Goal: Task Accomplishment & Management: Manage account settings

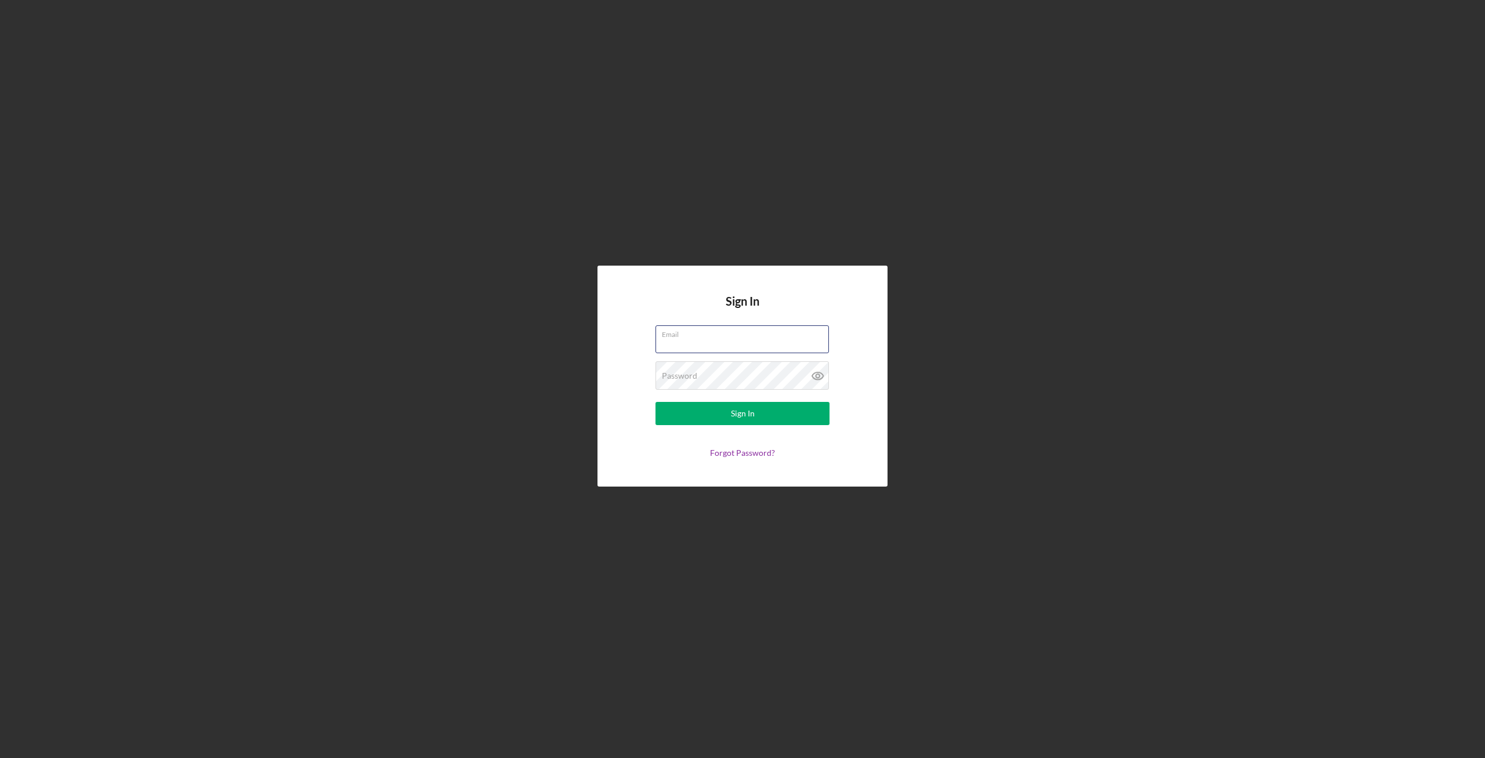
type input "[EMAIL_ADDRESS][DOMAIN_NAME]"
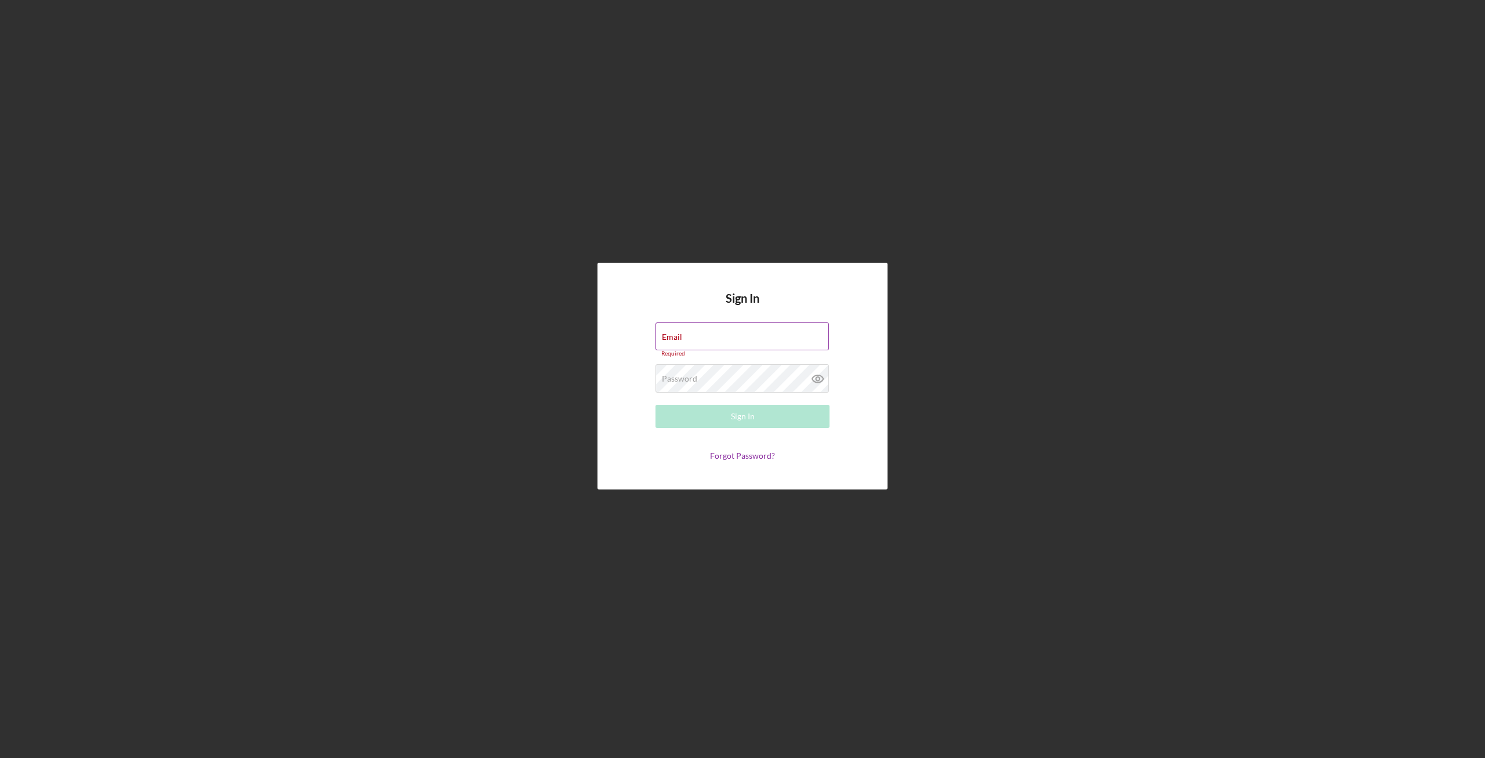
click at [682, 338] on label "Email" at bounding box center [672, 336] width 20 height 9
click at [716, 338] on input "Email" at bounding box center [741, 336] width 173 height 28
click at [571, 342] on div "Sign In Email Required Password Required Sign In Forgot Password?" at bounding box center [742, 376] width 1473 height 752
click at [722, 346] on input "Email" at bounding box center [741, 336] width 173 height 28
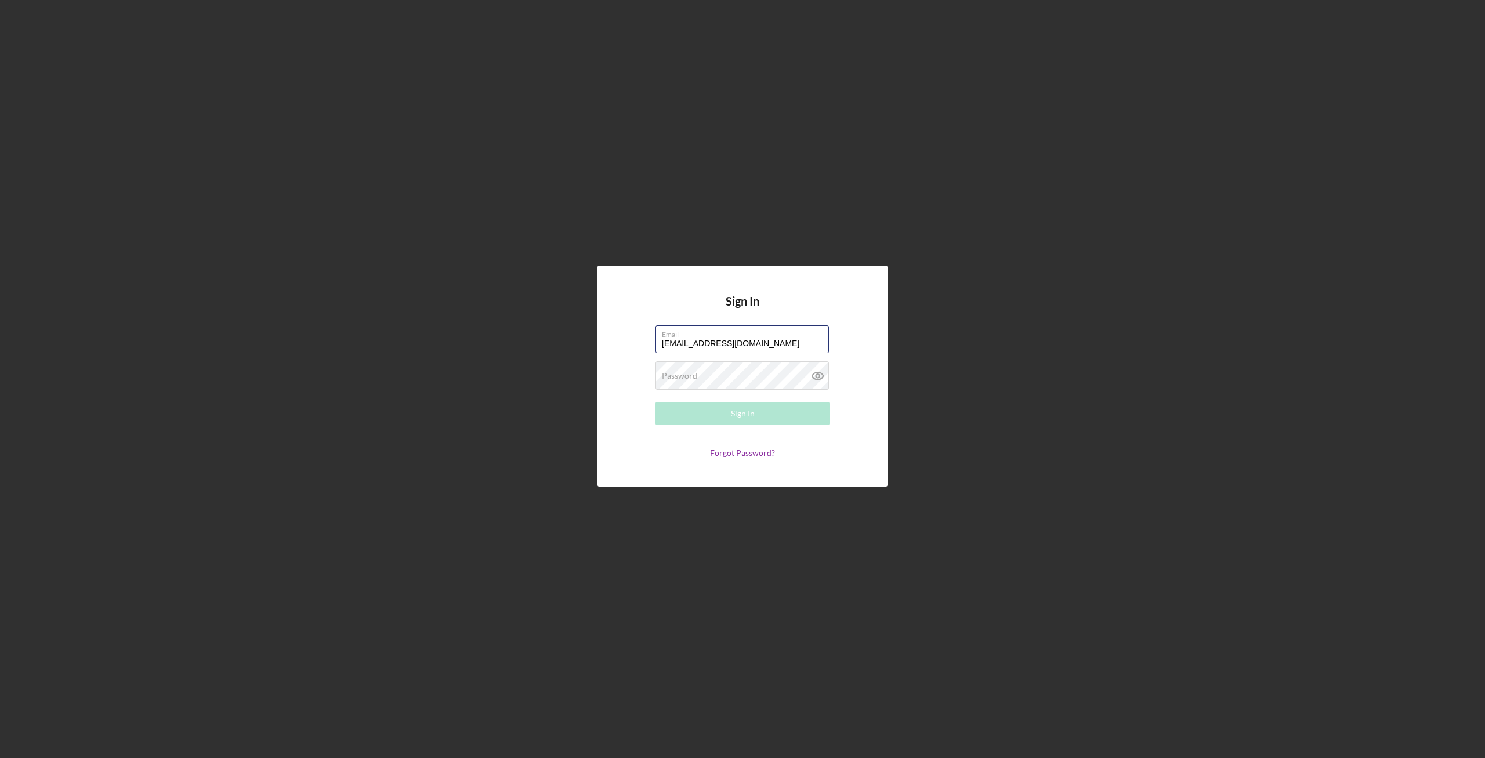
type input "[EMAIL_ADDRESS][DOMAIN_NAME]"
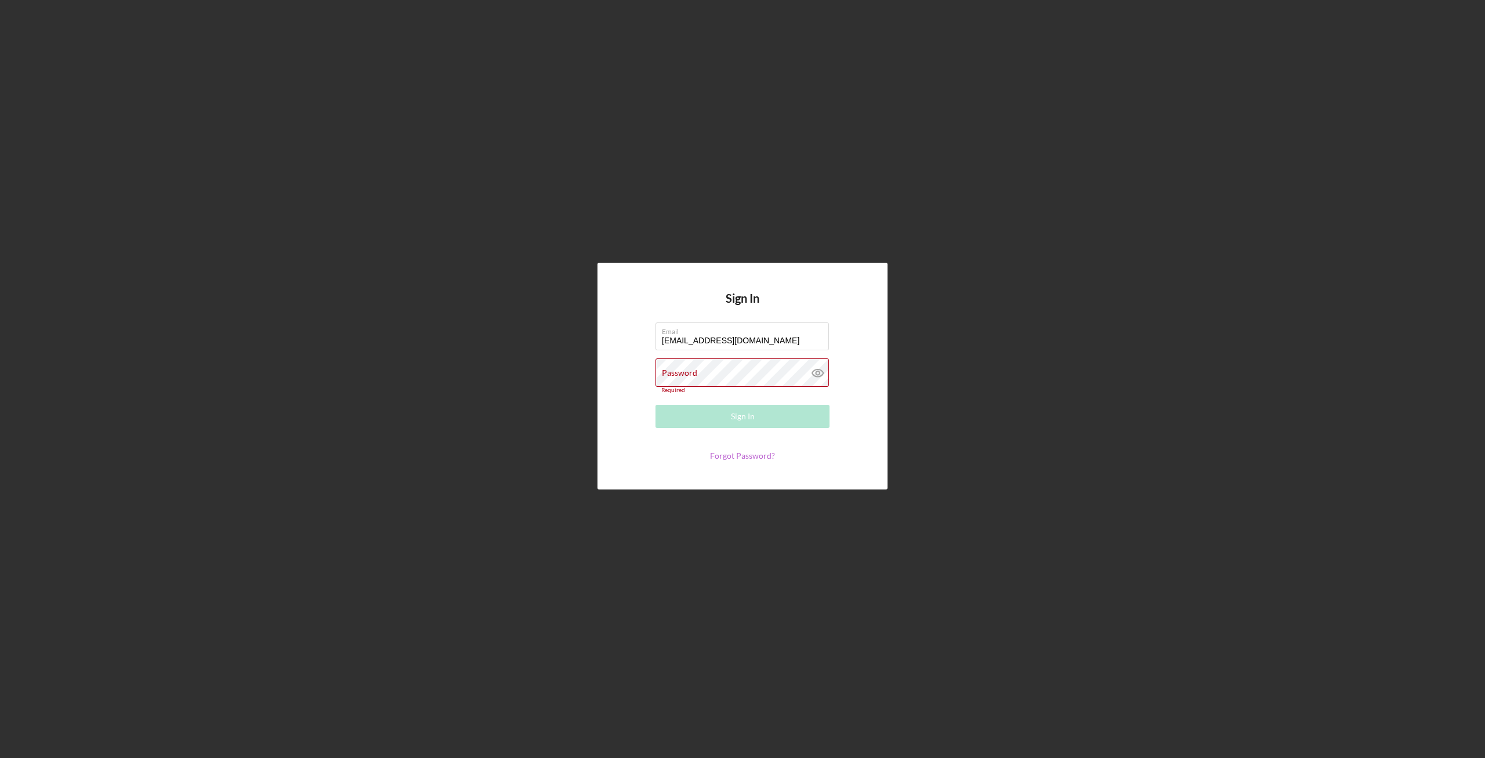
click at [735, 452] on link "Forgot Password?" at bounding box center [742, 456] width 65 height 10
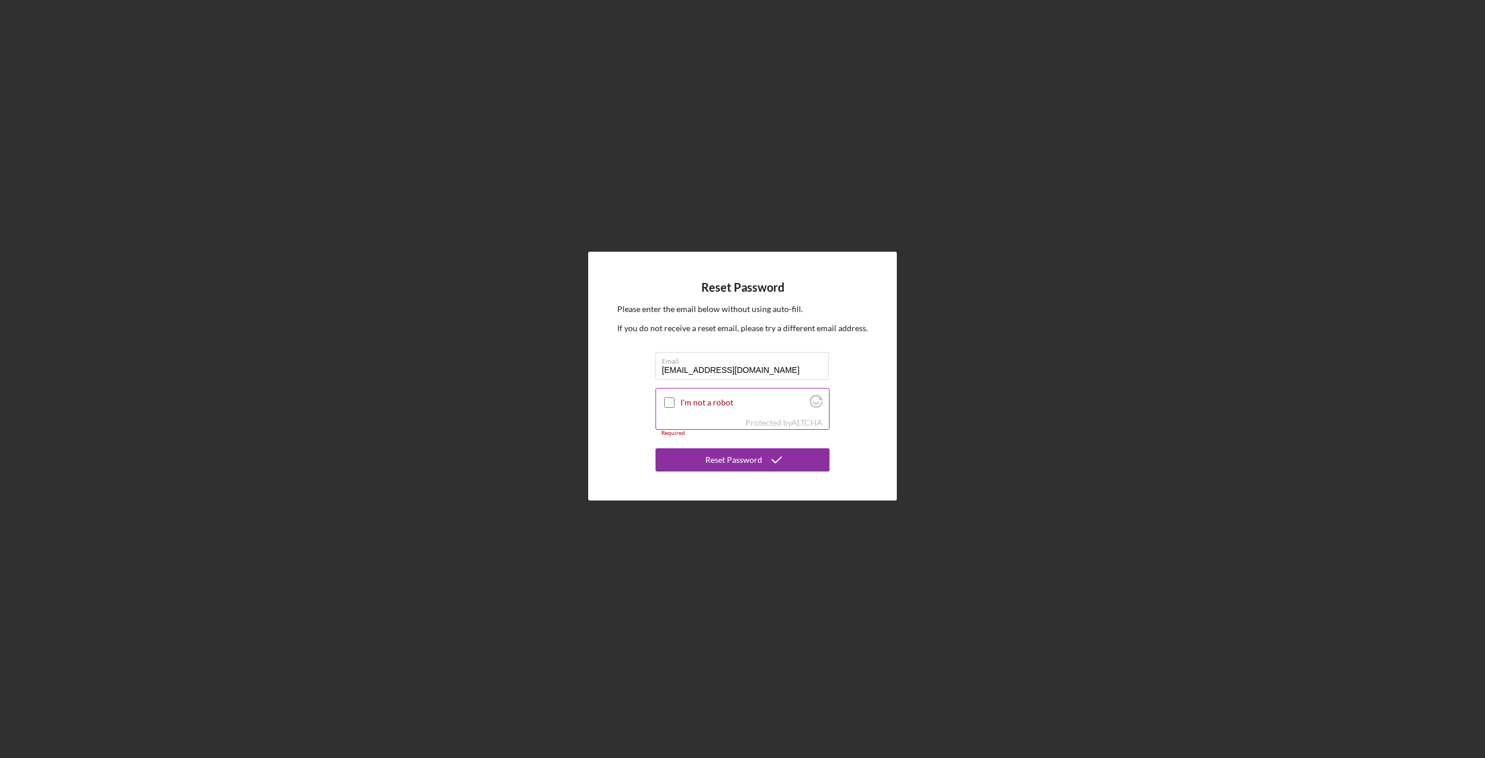
type input "[EMAIL_ADDRESS][DOMAIN_NAME]"
click at [676, 403] on div at bounding box center [669, 403] width 14 height 14
click at [665, 401] on input "I'm not a robot" at bounding box center [669, 402] width 10 height 10
checkbox input "true"
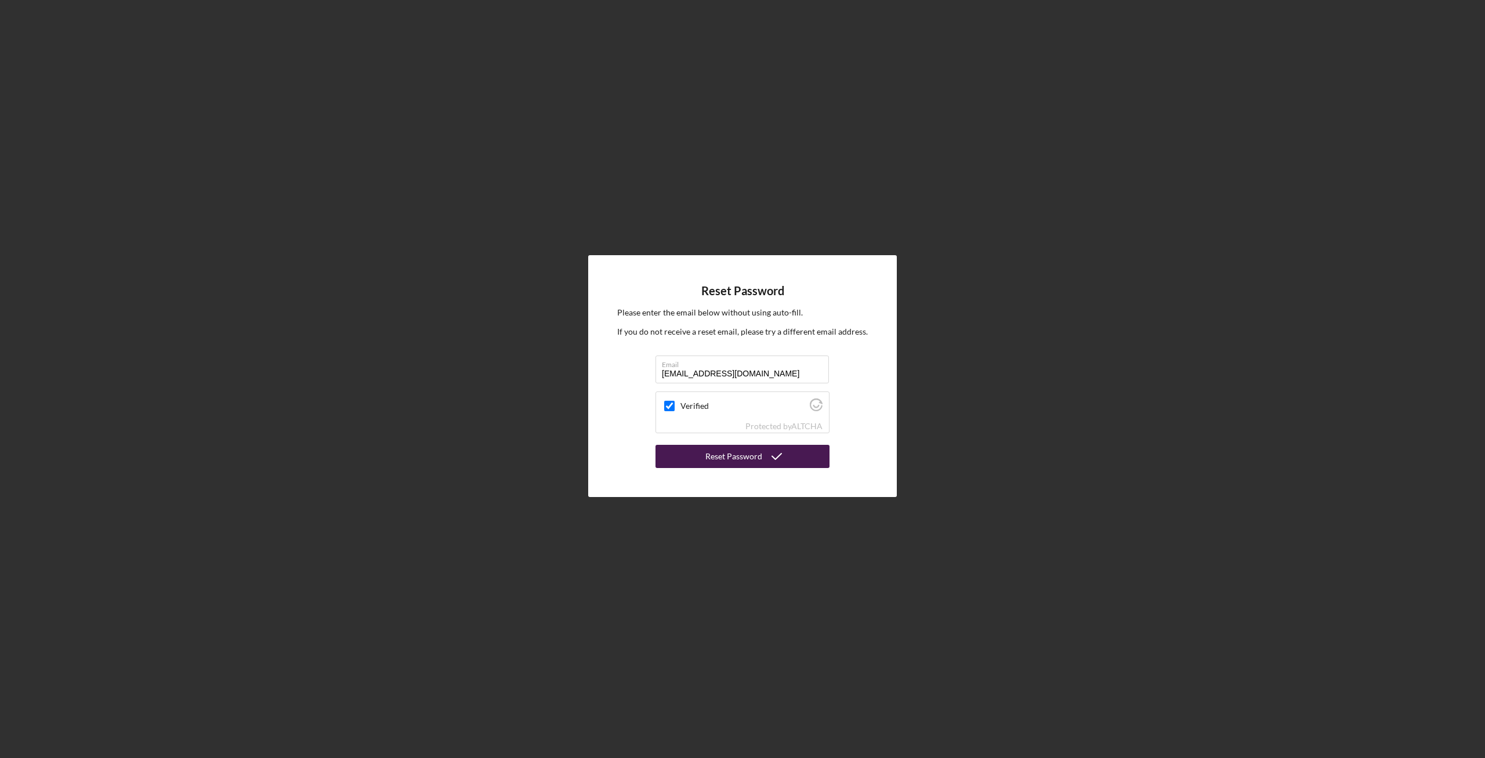
click at [738, 455] on div "Reset Password" at bounding box center [733, 456] width 57 height 23
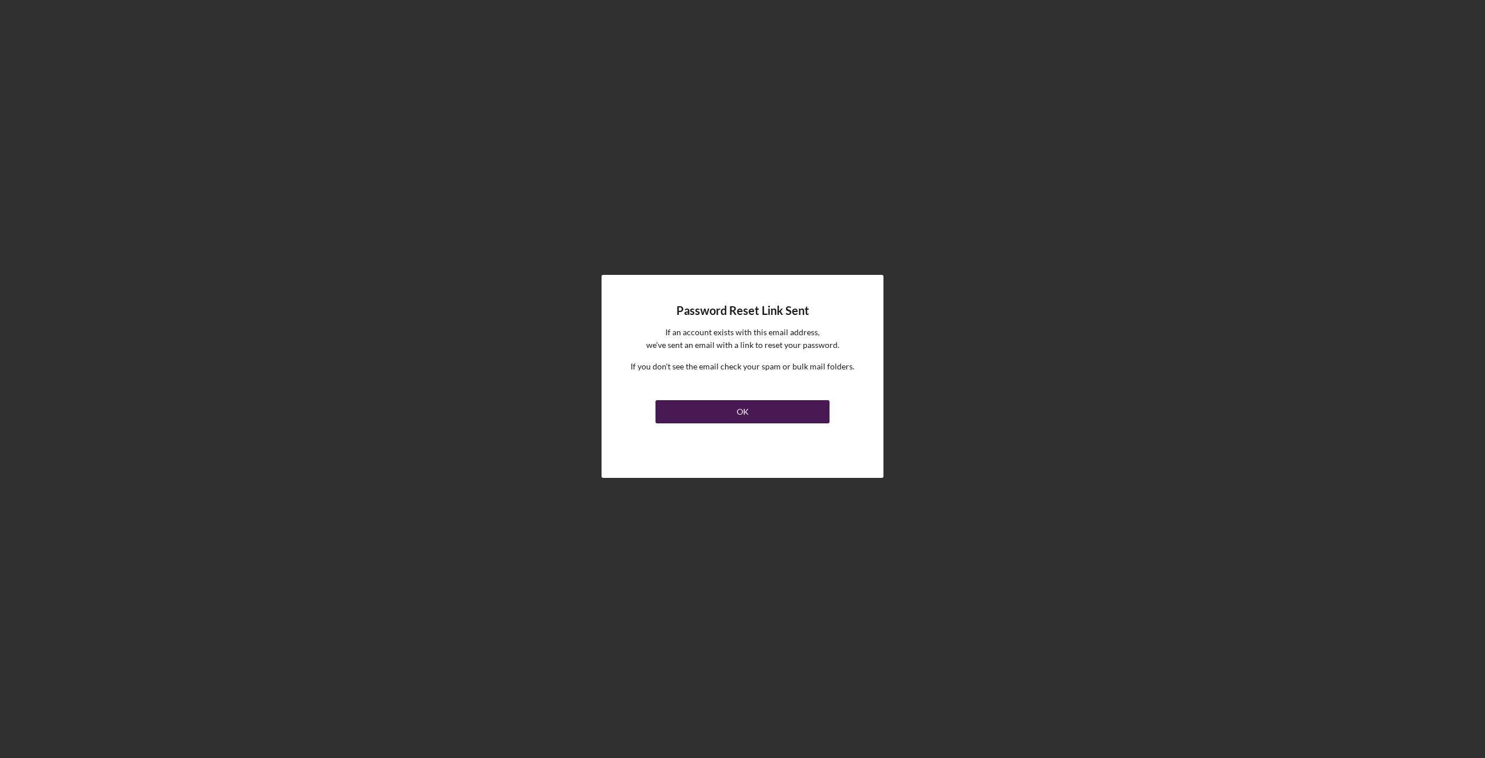
click at [792, 416] on button "OK" at bounding box center [742, 411] width 174 height 23
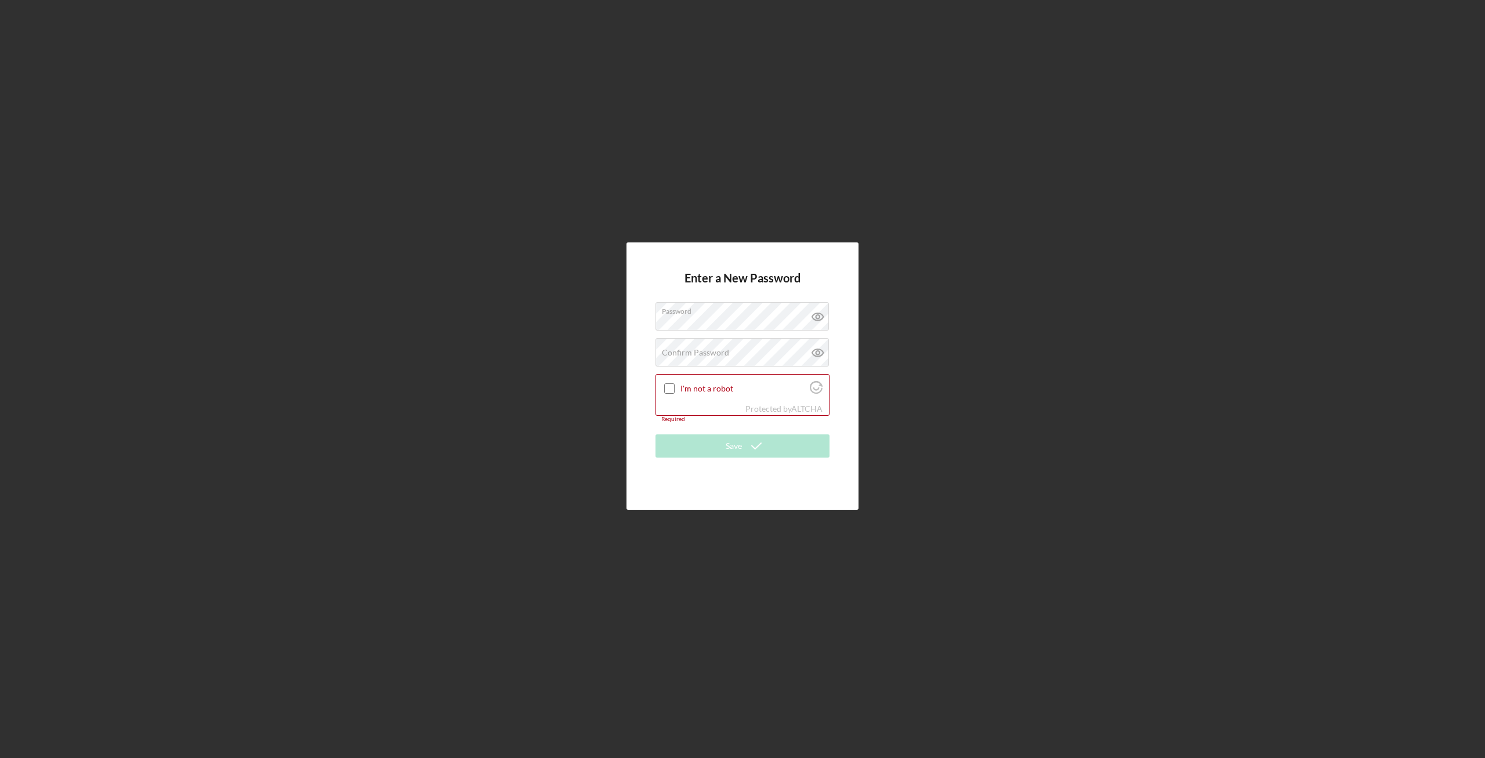
drag, startPoint x: 920, startPoint y: 357, endPoint x: 847, endPoint y: 355, distance: 73.7
click at [920, 356] on div "Enter a New Password Password Confirm Password Passwords do not match. I'm not …" at bounding box center [742, 376] width 1473 height 752
click at [698, 393] on label "I'm not a robot" at bounding box center [743, 388] width 126 height 9
click at [675, 393] on input "I'm not a robot" at bounding box center [669, 388] width 10 height 10
checkbox input "true"
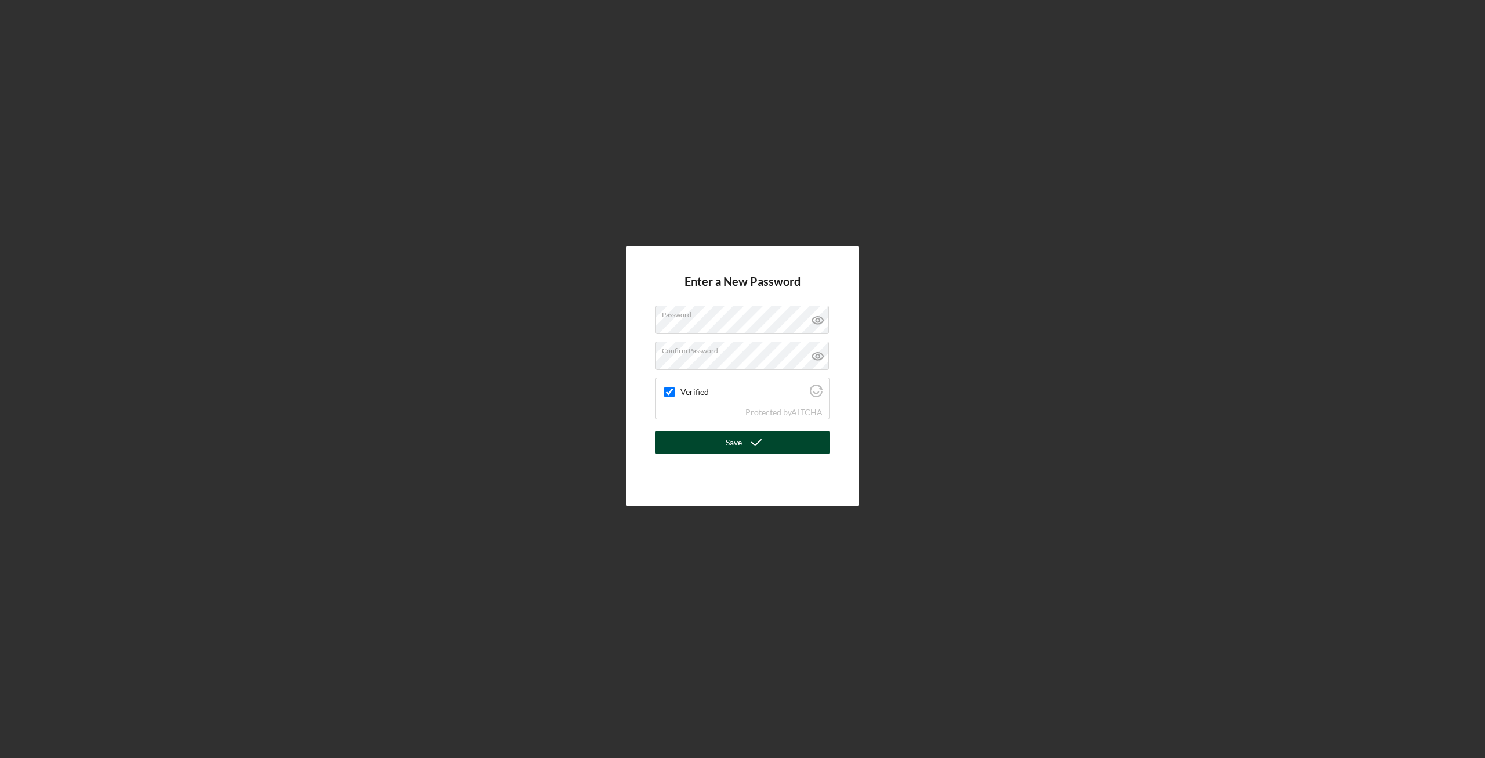
click at [728, 445] on div "Save" at bounding box center [734, 442] width 16 height 23
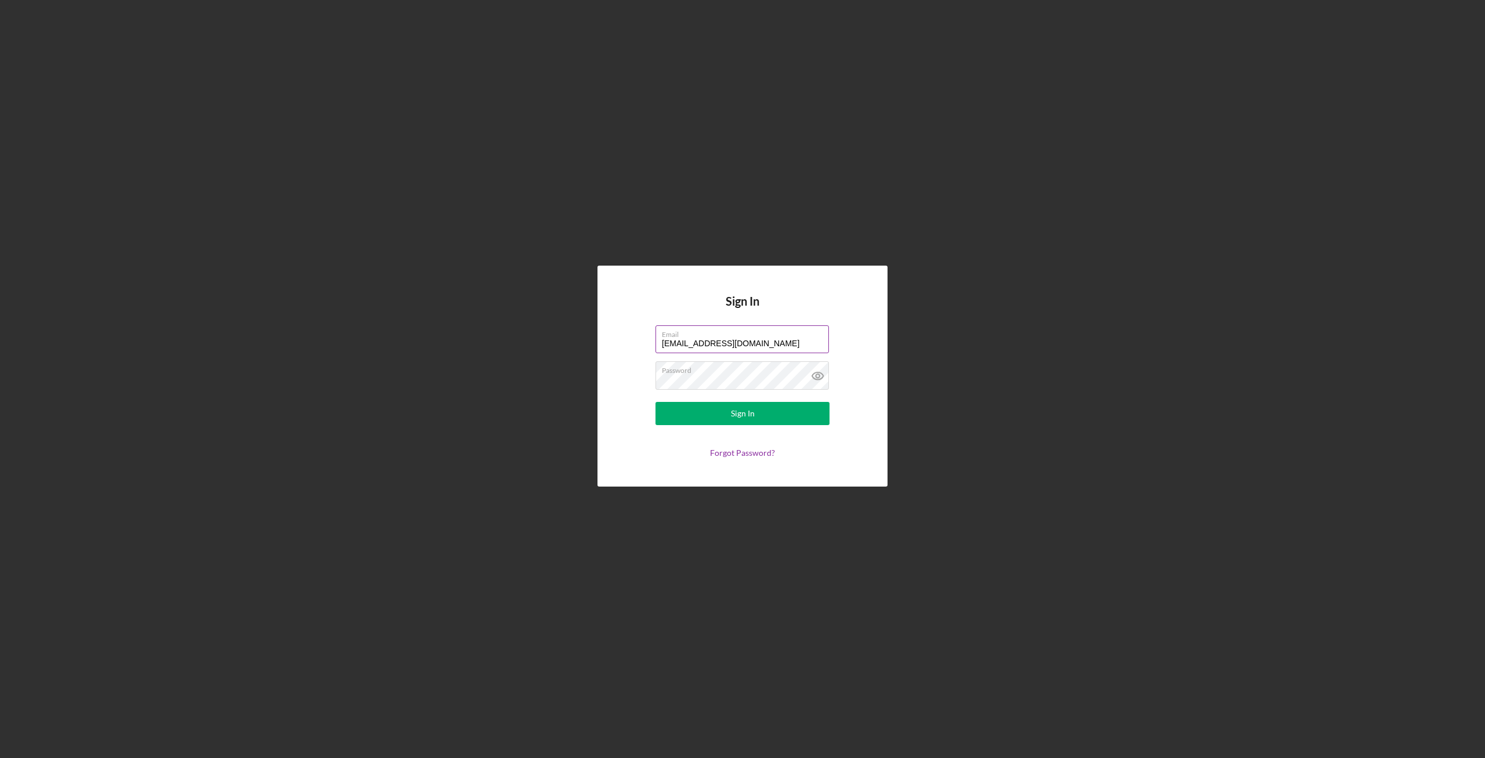
type input "[EMAIL_ADDRESS][DOMAIN_NAME]"
click at [757, 412] on button "Sign In" at bounding box center [742, 413] width 174 height 23
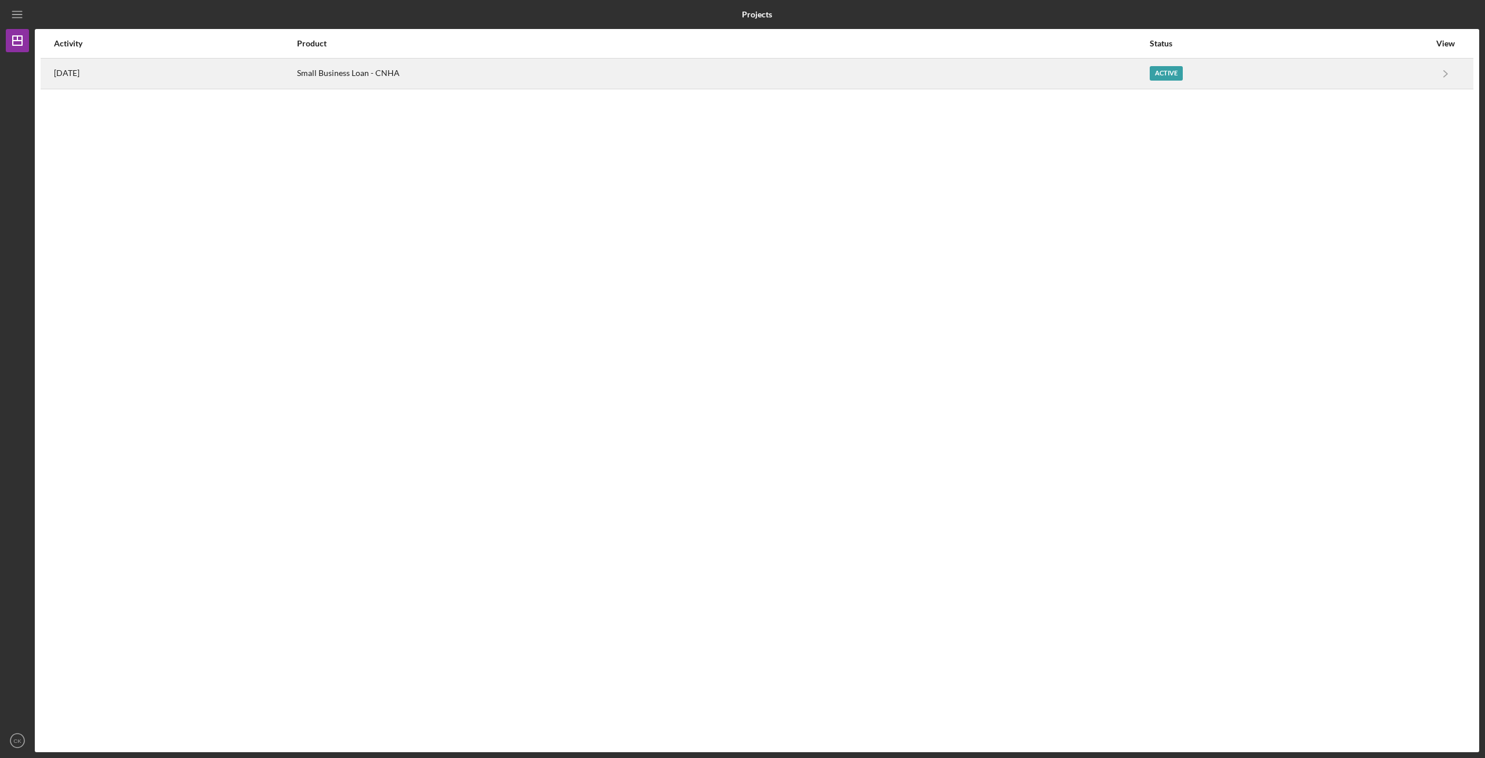
click at [1148, 75] on div "Small Business Loan - CNHA" at bounding box center [722, 73] width 851 height 29
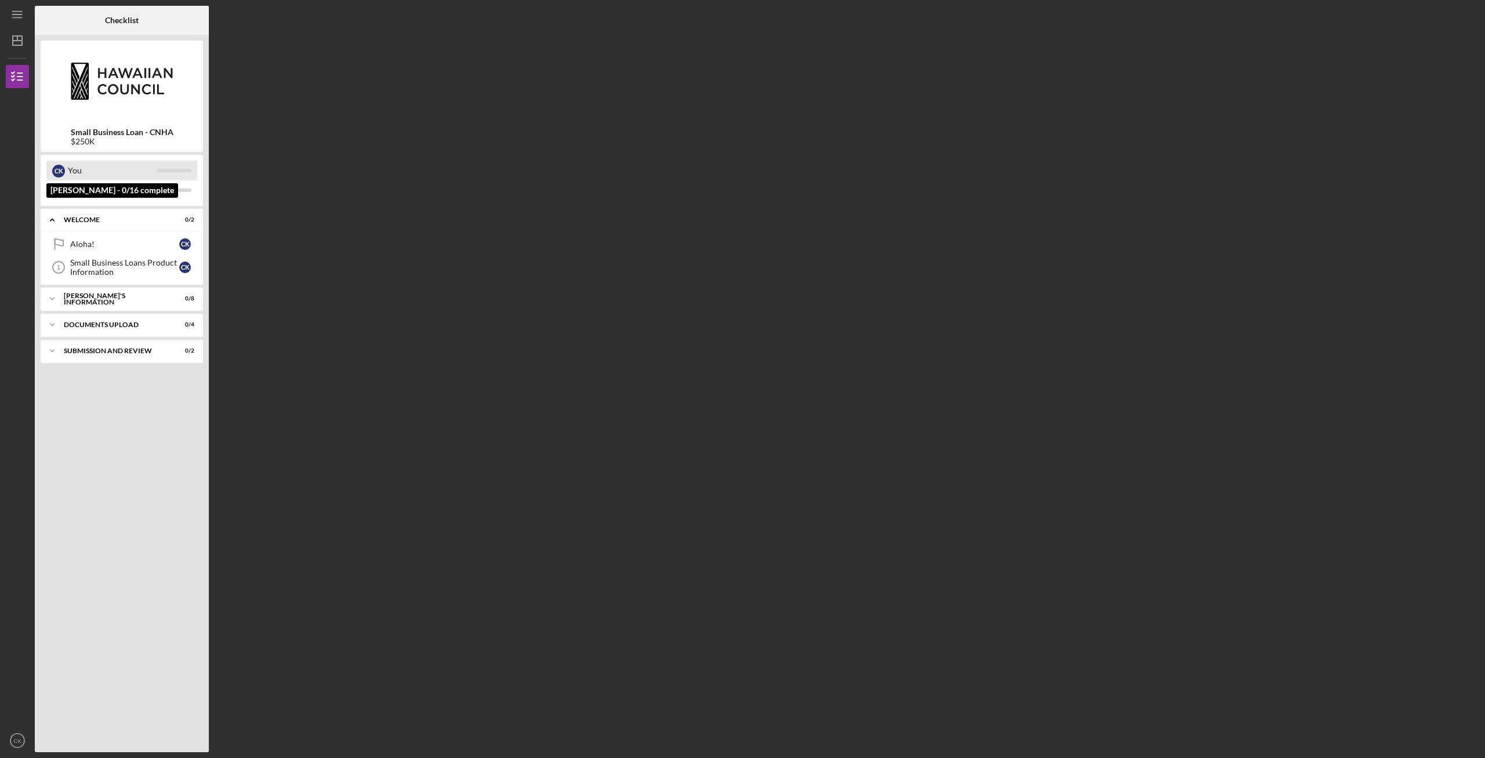
click at [148, 165] on div "You" at bounding box center [112, 171] width 89 height 20
click at [180, 191] on div at bounding box center [174, 190] width 35 height 3
click at [17, 40] on icon "Icon/Dashboard" at bounding box center [17, 40] width 29 height 29
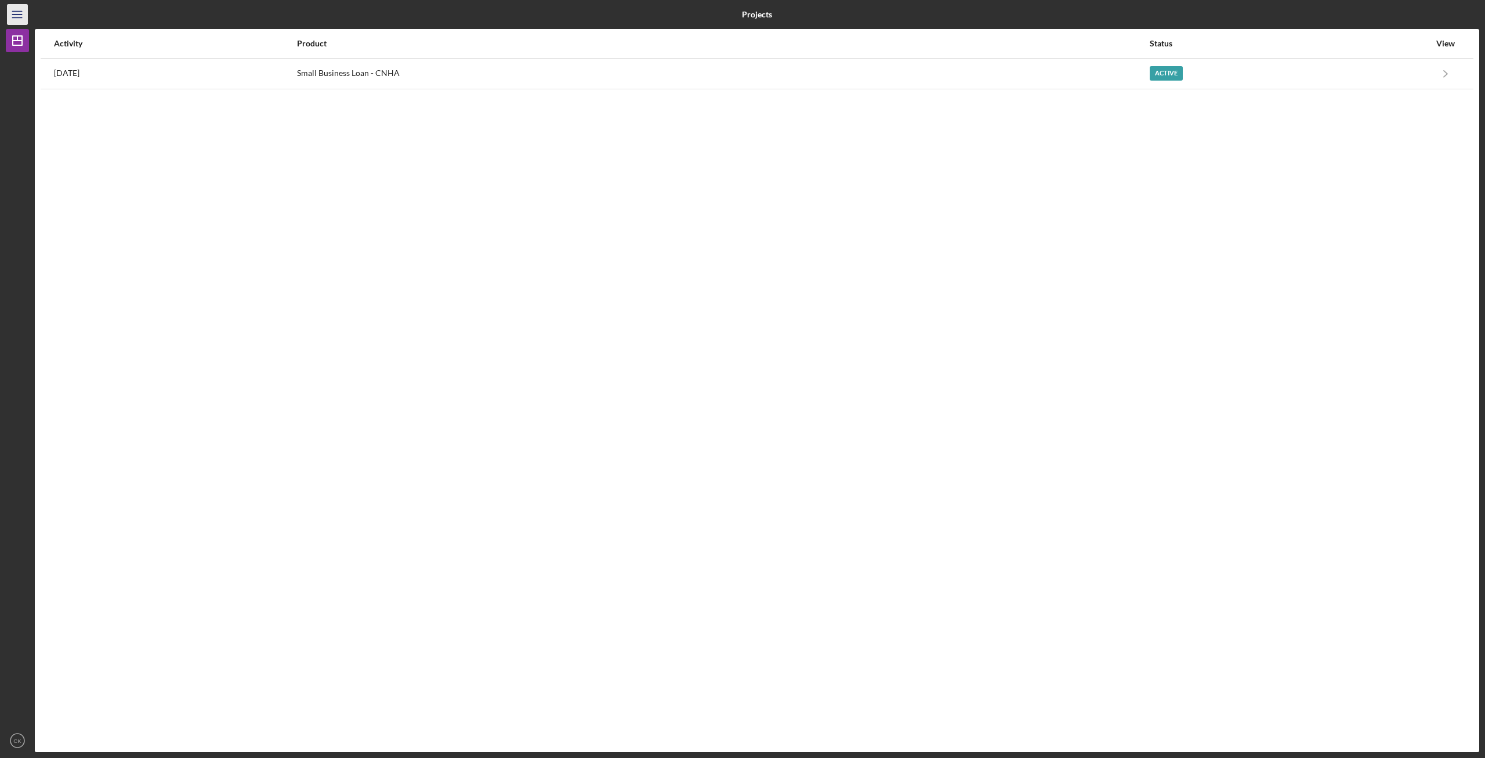
click at [16, 12] on line "button" at bounding box center [16, 12] width 9 height 0
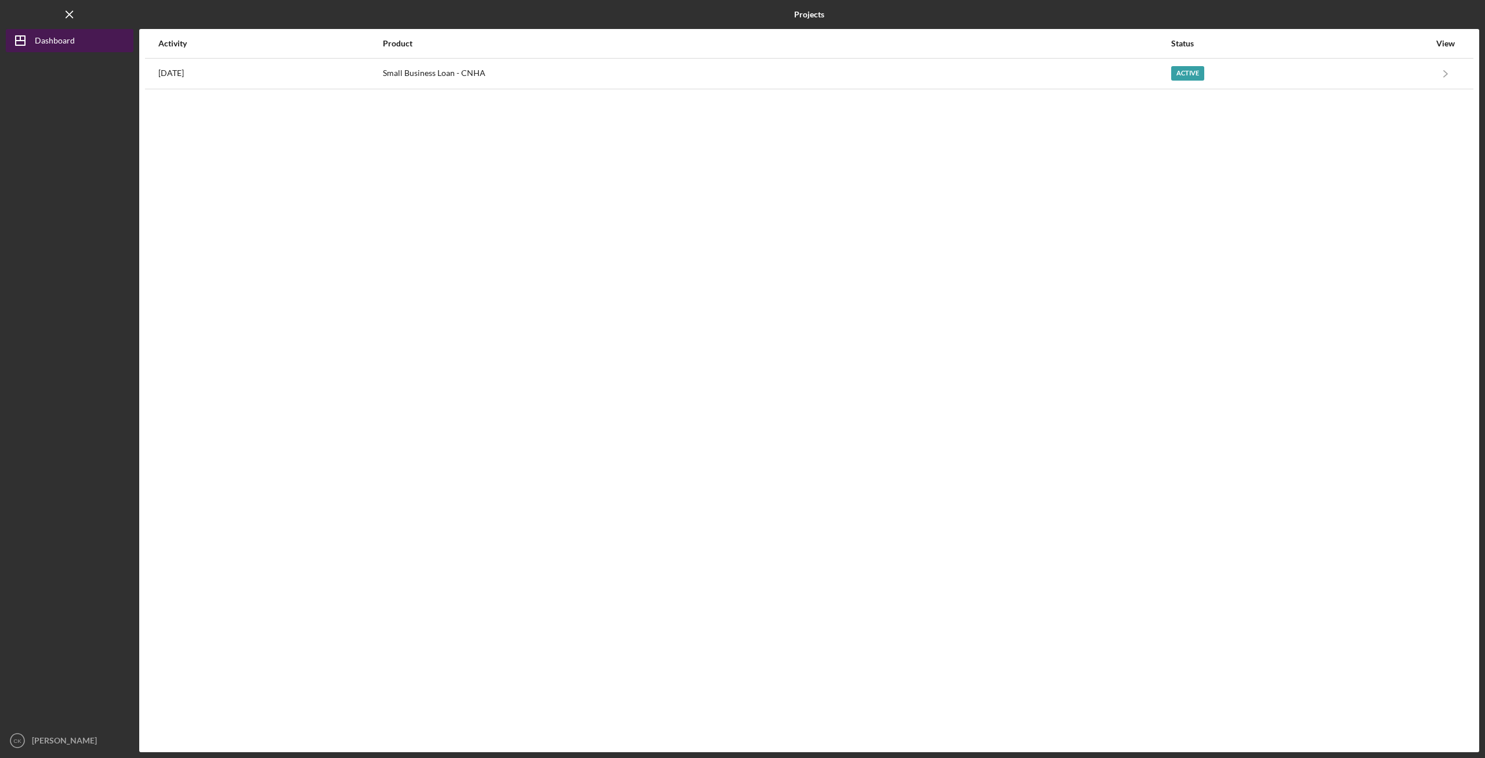
click at [44, 37] on div "Dashboard" at bounding box center [55, 42] width 40 height 26
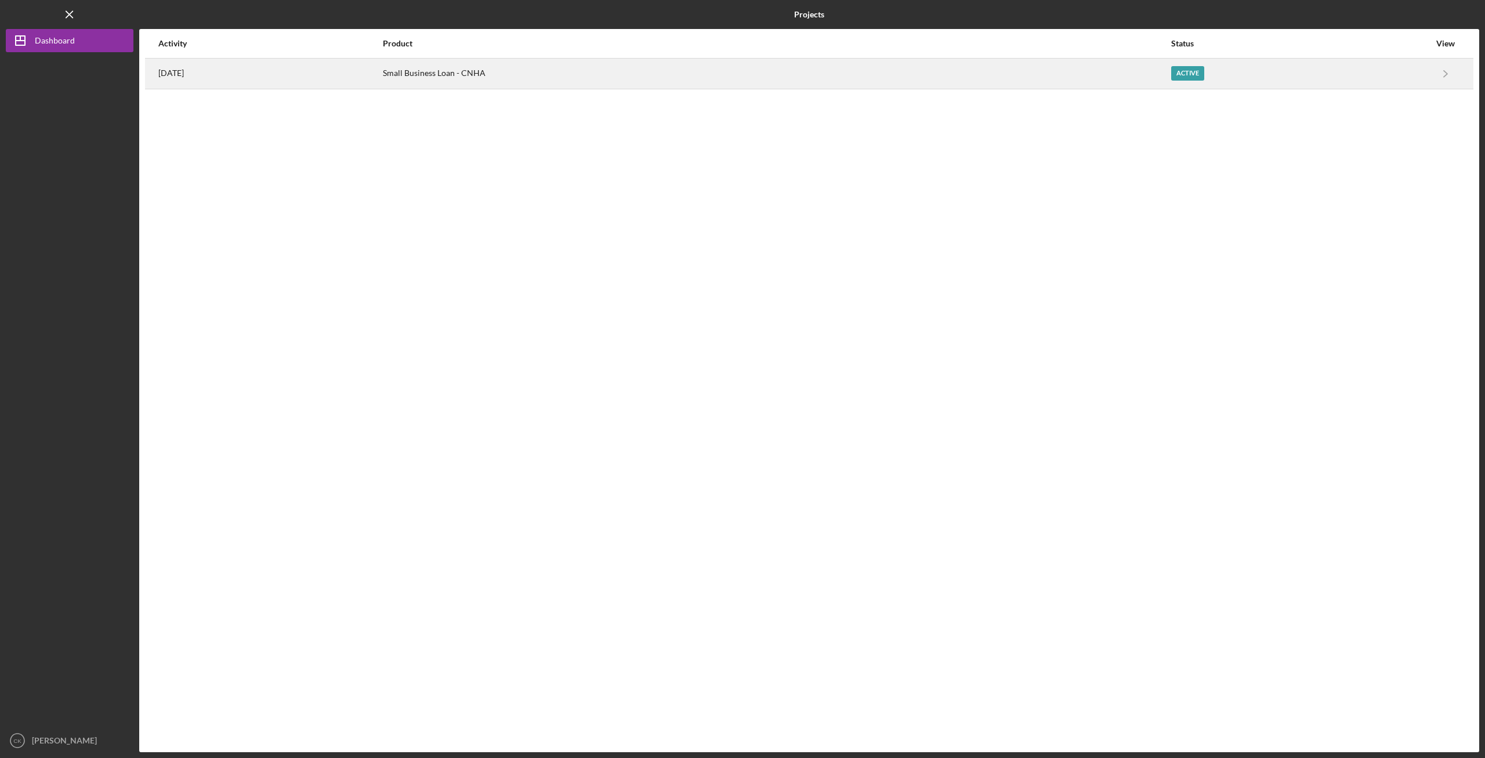
click at [206, 69] on div "[DATE]" at bounding box center [269, 73] width 223 height 29
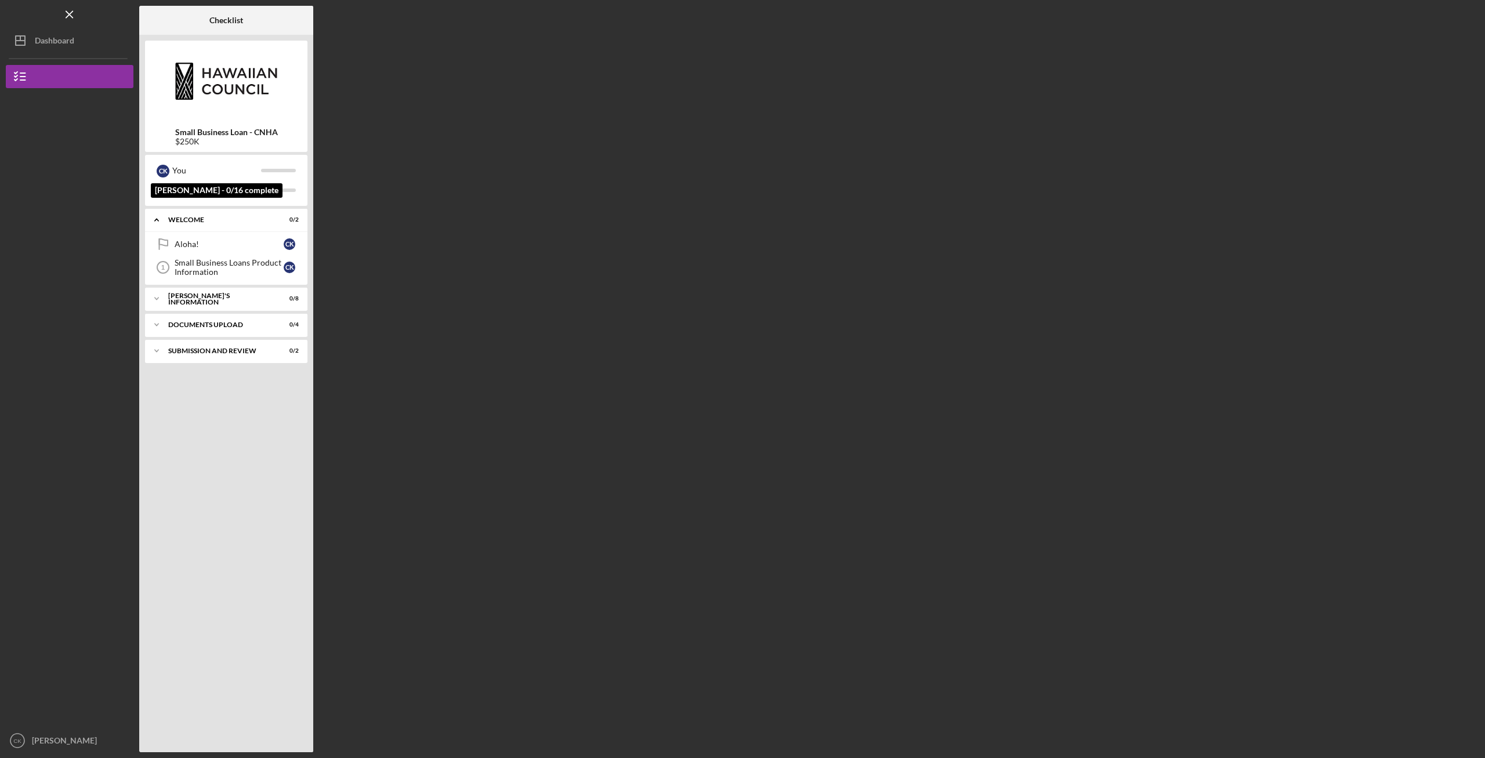
click at [262, 123] on div "Small Business Loan - CNHA $250K" at bounding box center [226, 96] width 162 height 111
click at [247, 353] on div "SUBMISSION AND REVIEW" at bounding box center [230, 350] width 125 height 7
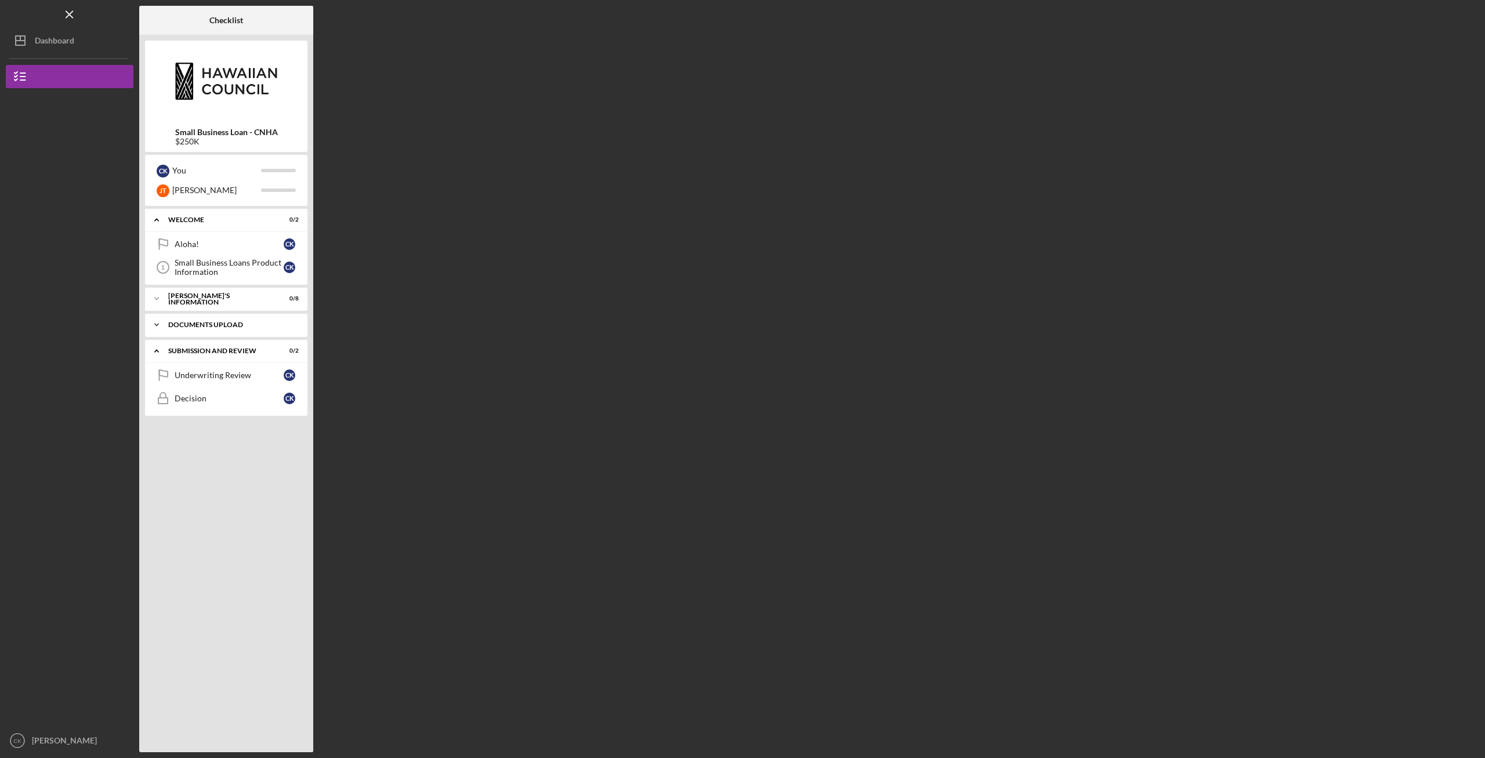
click at [235, 329] on div "Icon/Expander DOCUMENTS UPLOAD 0 / 4" at bounding box center [226, 324] width 162 height 23
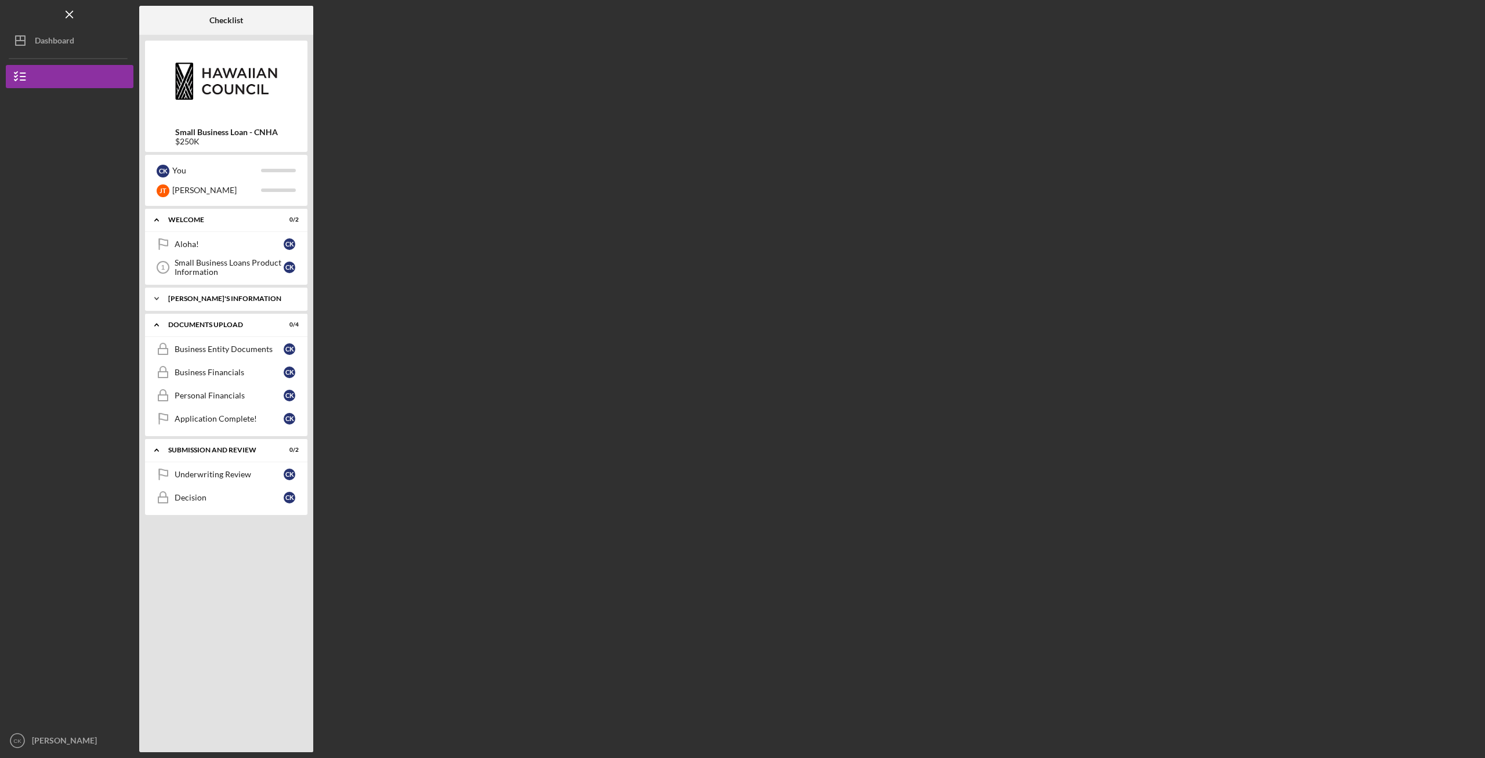
click at [235, 298] on div "BORROWER'S INFORMATION" at bounding box center [230, 298] width 125 height 7
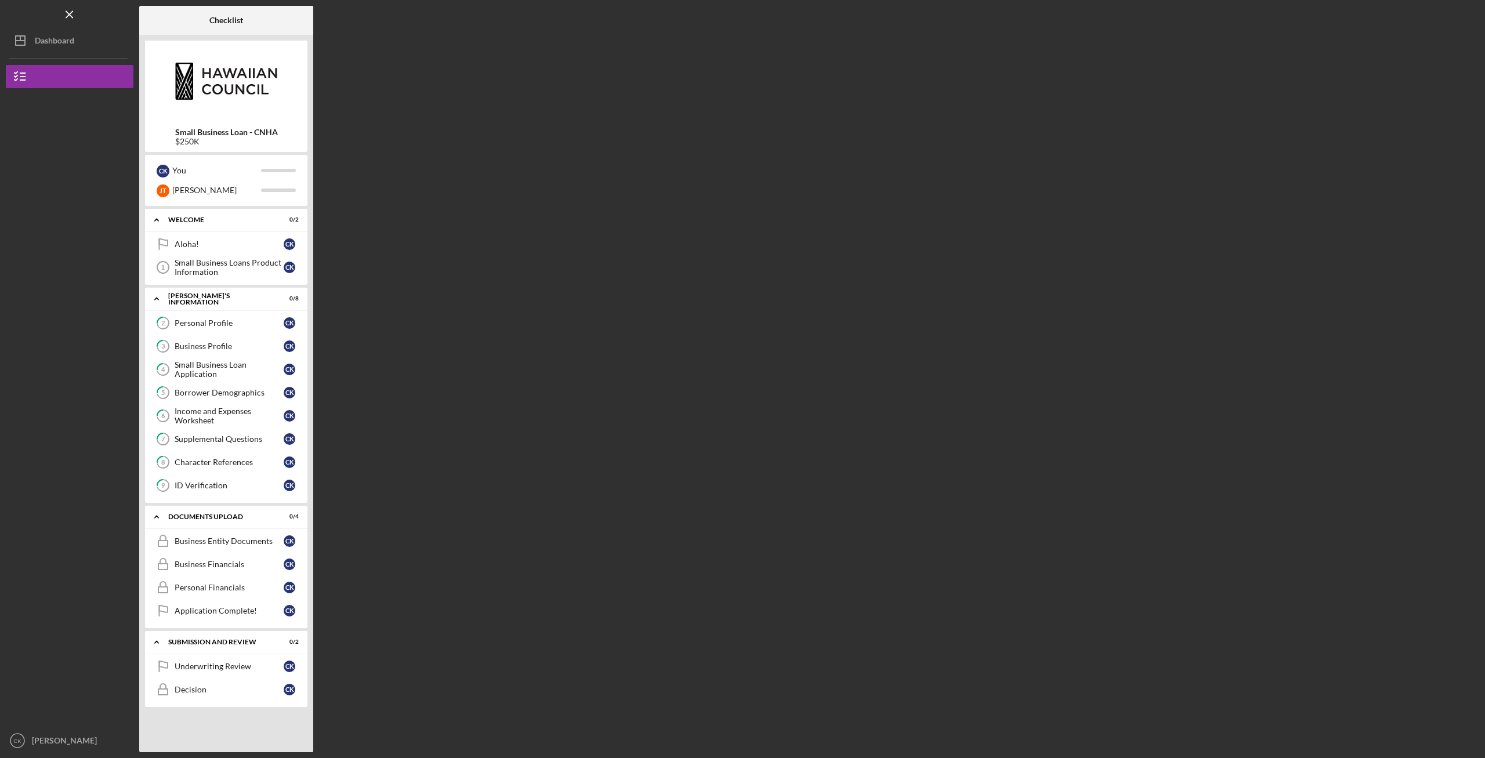
drag, startPoint x: 1133, startPoint y: 262, endPoint x: 1163, endPoint y: 129, distance: 136.9
click at [1132, 254] on div "Checklist Small Business Loan - CNHA $250K C K You J T Jesse Icon/Expander WELC…" at bounding box center [809, 379] width 1340 height 746
